Goal: Transaction & Acquisition: Purchase product/service

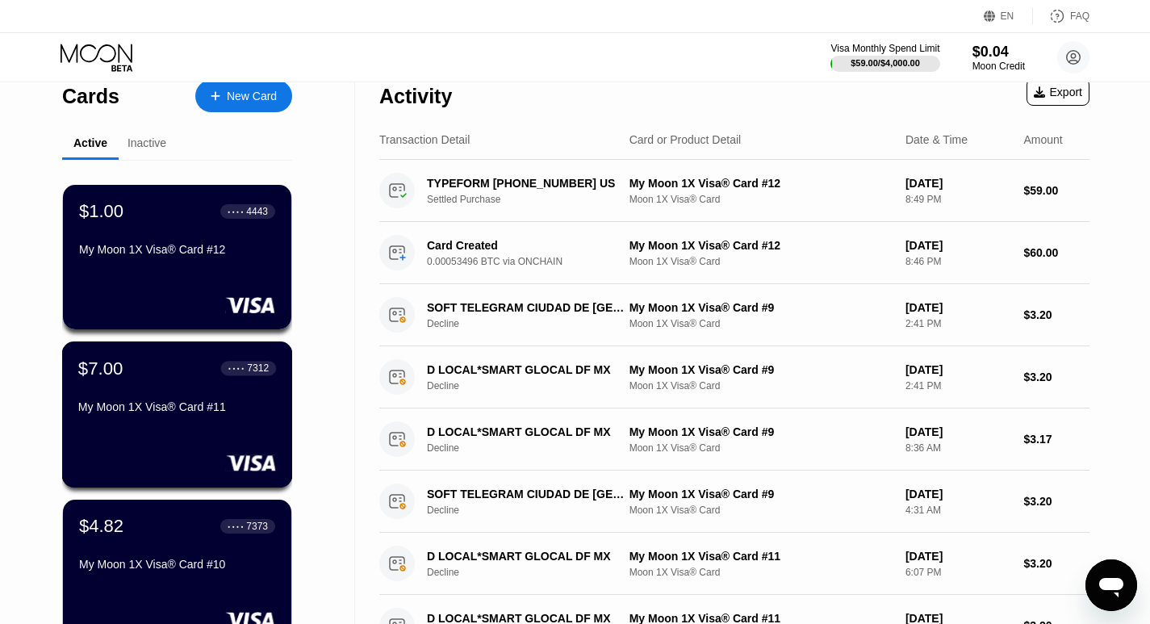
scroll to position [15, 0]
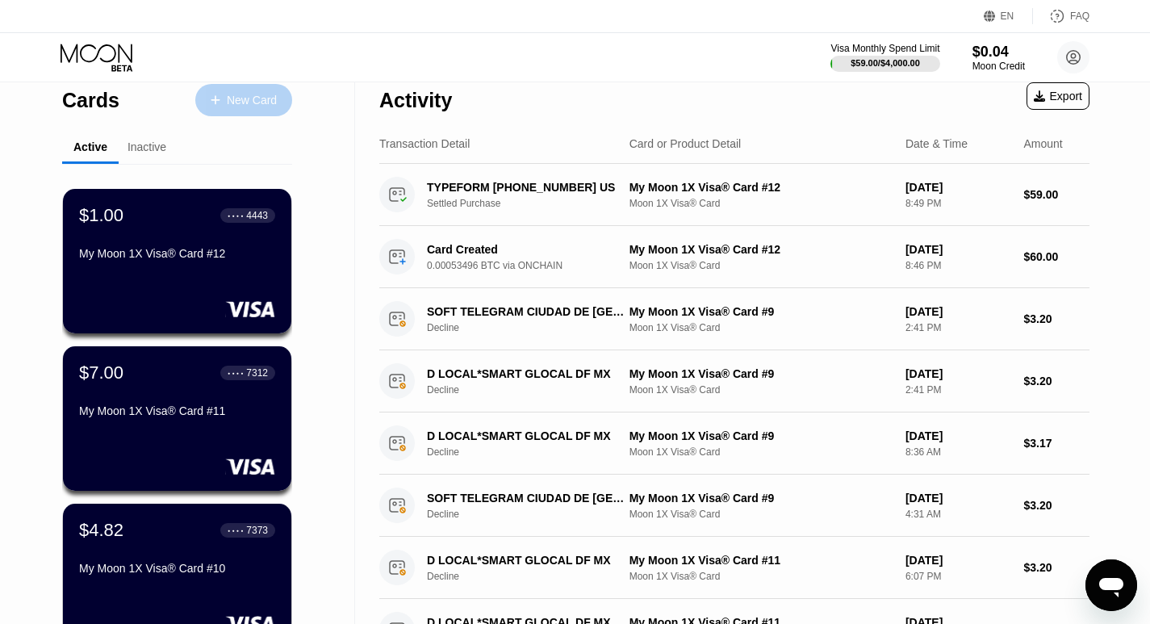
click at [260, 101] on div "New Card" at bounding box center [252, 101] width 50 height 14
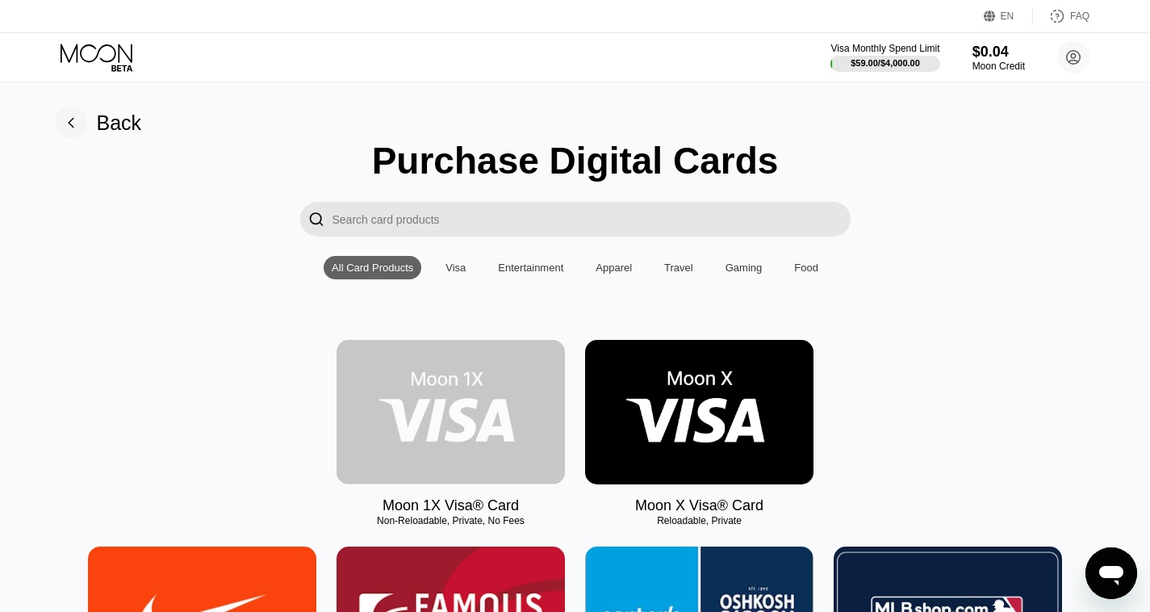
click at [487, 418] on img at bounding box center [450, 412] width 228 height 144
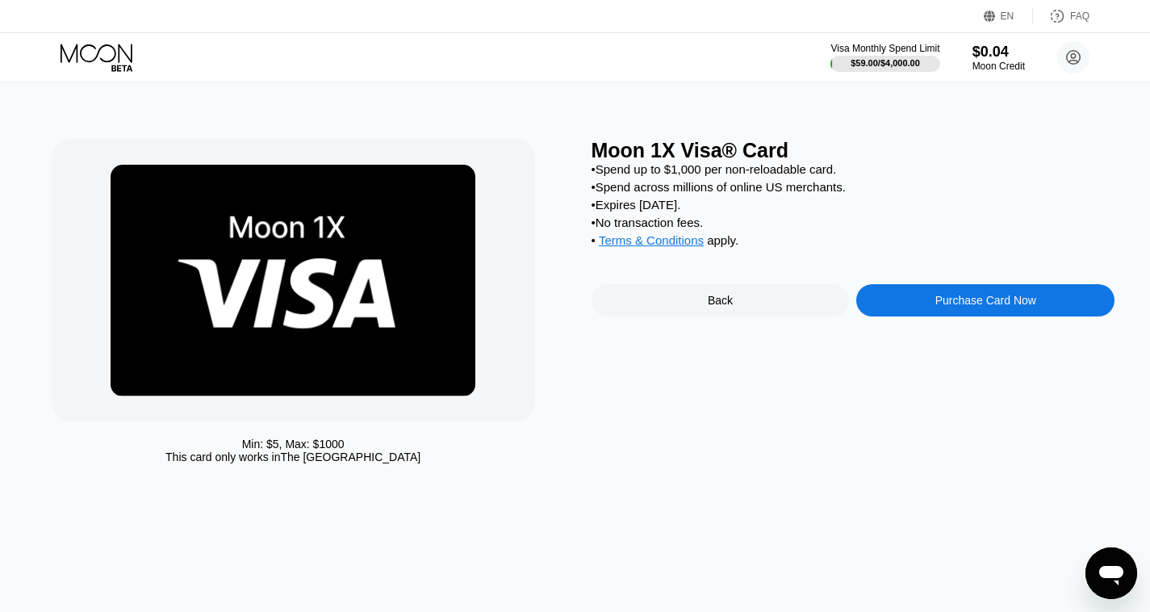
click at [940, 307] on div "Purchase Card Now" at bounding box center [985, 300] width 101 height 13
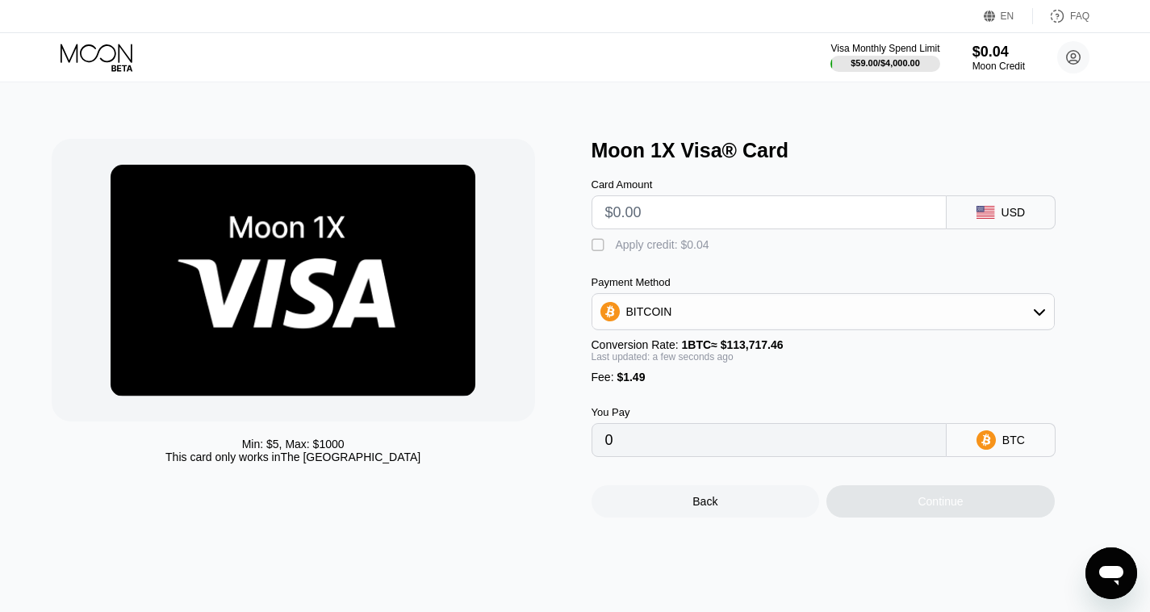
click at [695, 225] on input "text" at bounding box center [769, 212] width 328 height 32
type input "$60"
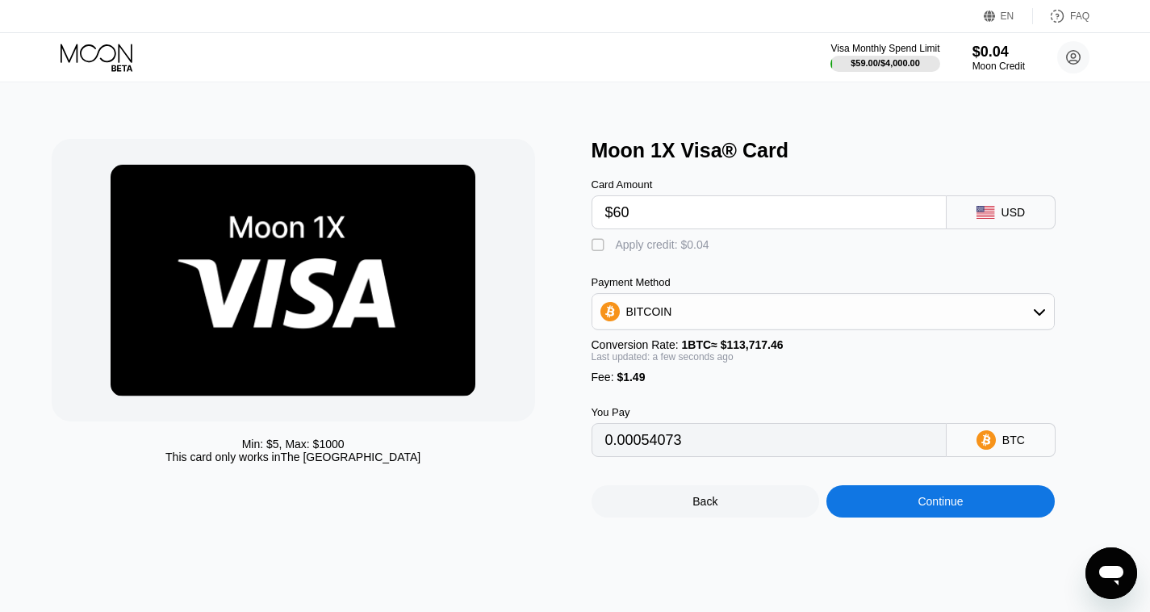
type input "0.00054073"
type input "$60"
click at [972, 516] on div "Continue" at bounding box center [940, 501] width 228 height 32
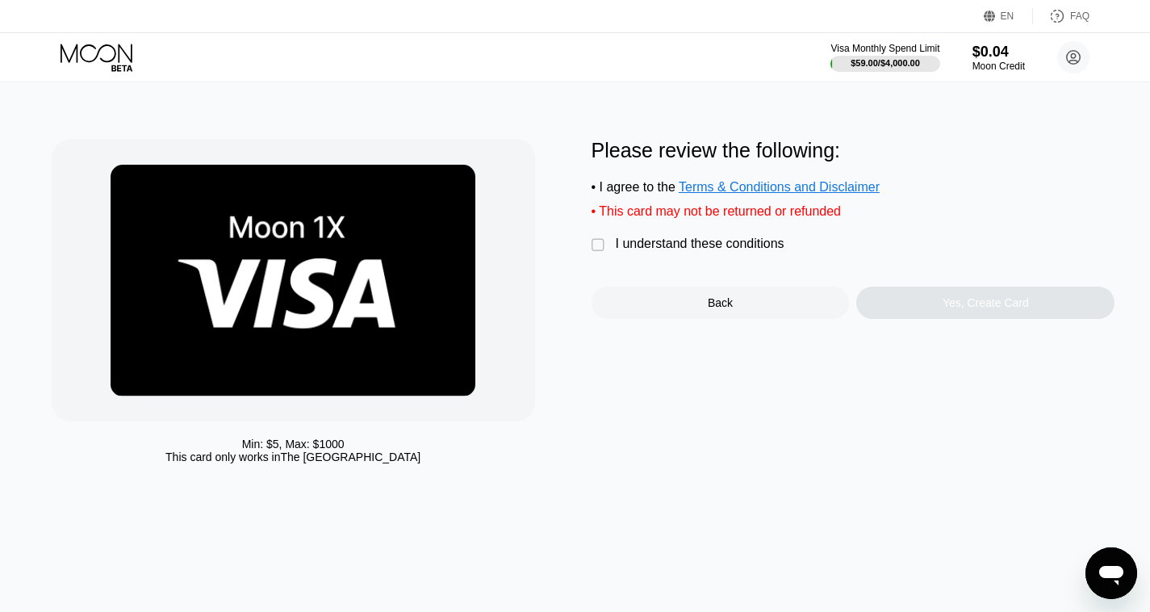
click at [597, 249] on div "" at bounding box center [599, 245] width 16 height 16
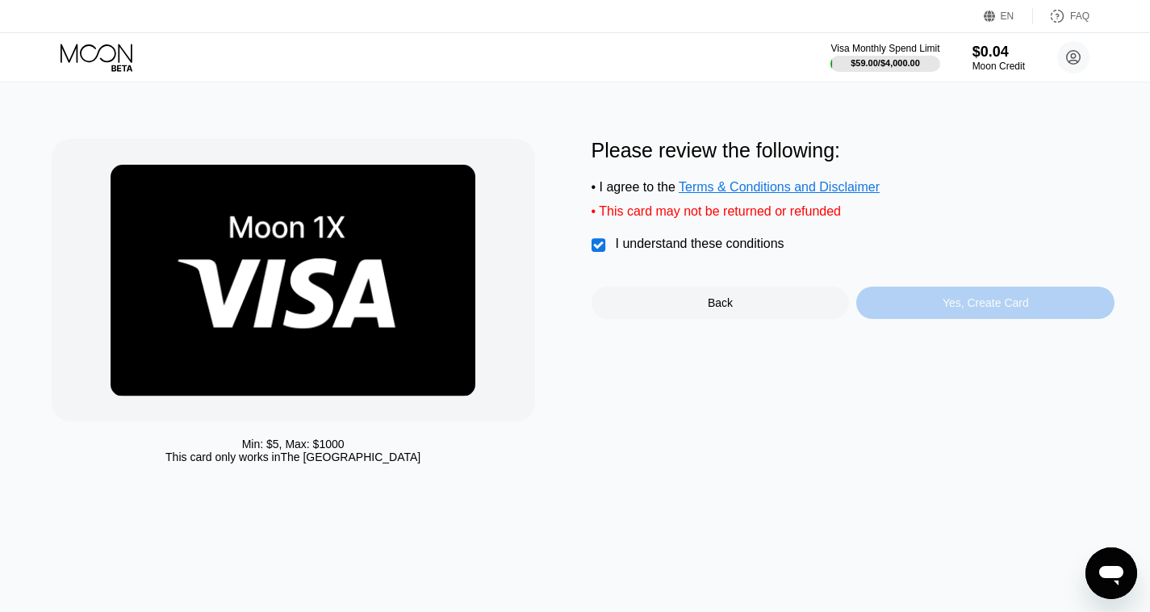
click at [943, 312] on div "Yes, Create Card" at bounding box center [985, 302] width 258 height 32
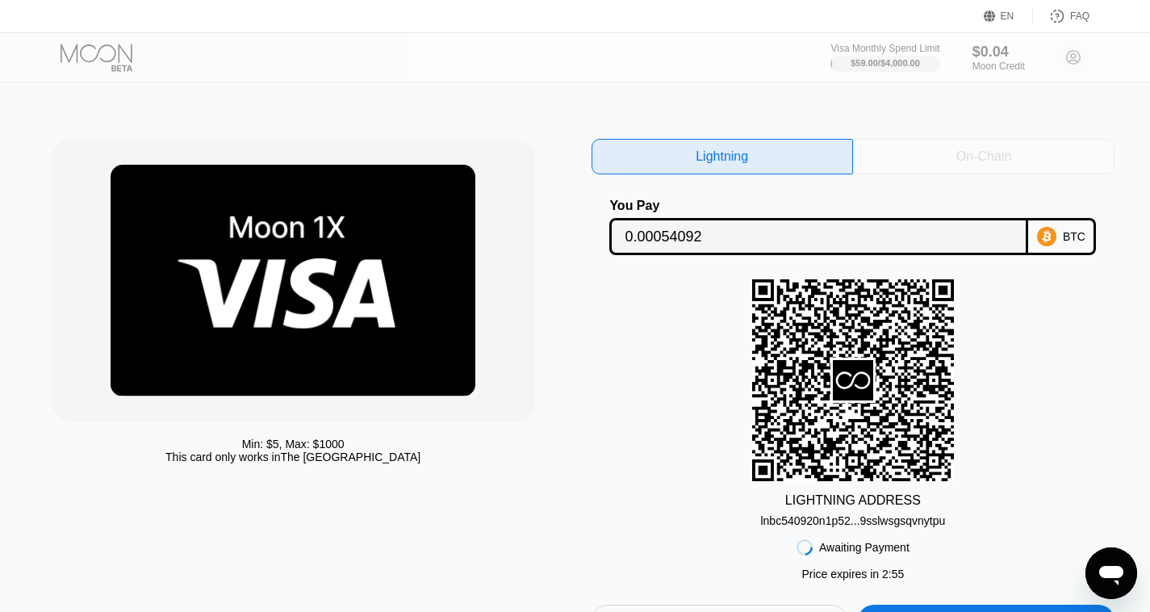
click at [997, 156] on div "On-Chain" at bounding box center [983, 156] width 55 height 16
